Goal: Information Seeking & Learning: Check status

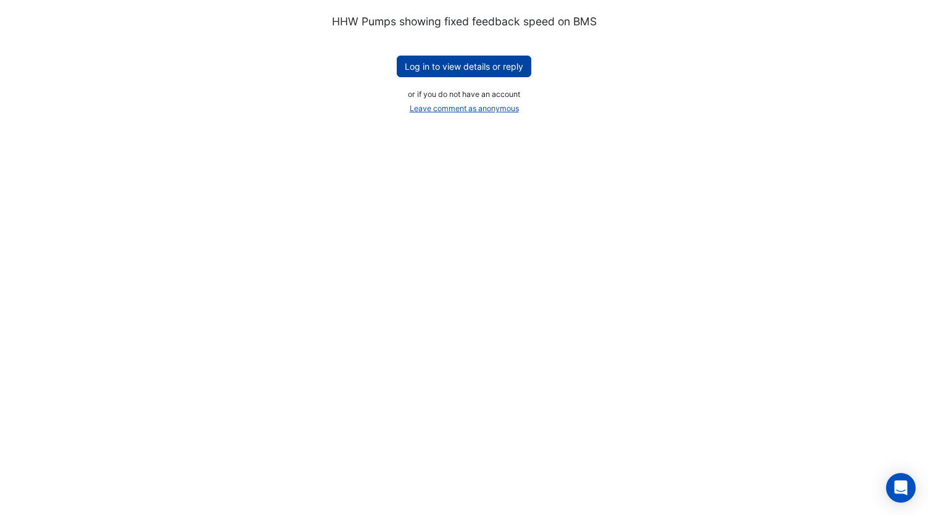
click at [461, 71] on button "Log in to view details or reply" at bounding box center [464, 67] width 135 height 22
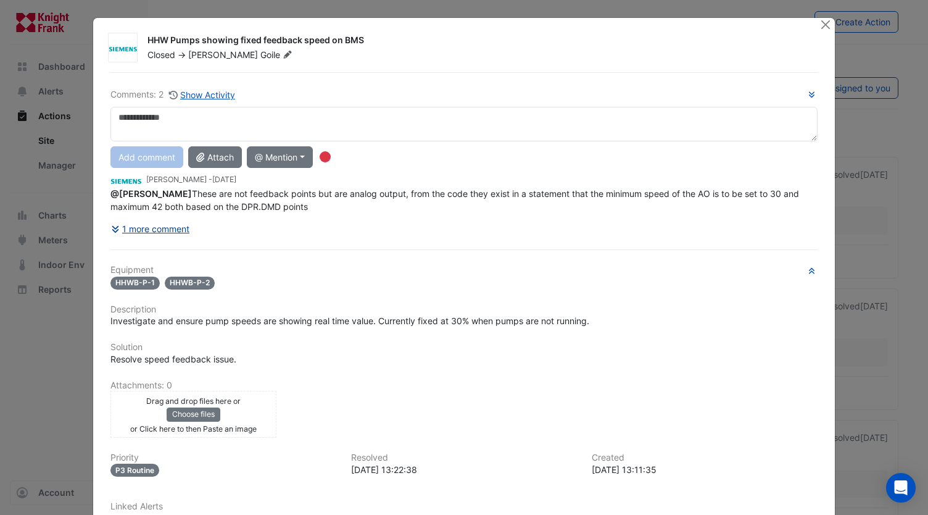
click at [171, 239] on button "1 more comment" at bounding box center [150, 229] width 80 height 22
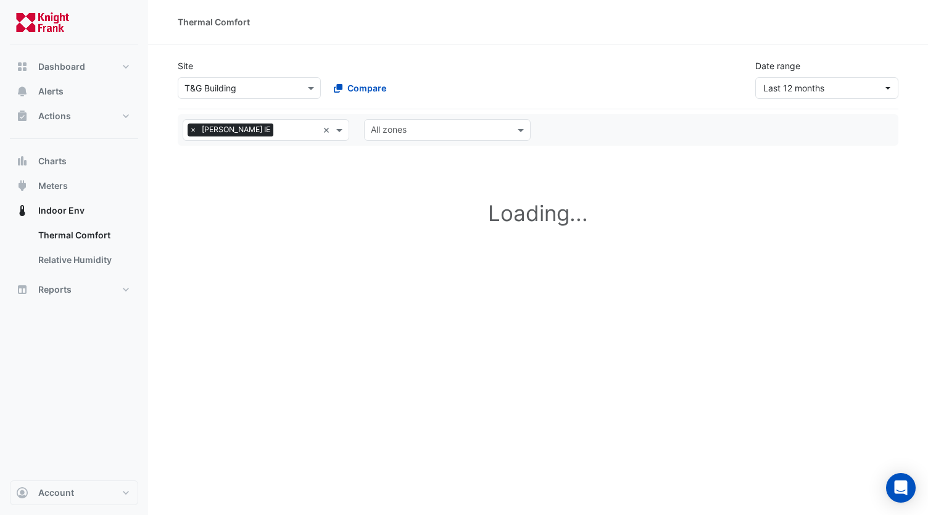
select select "***"
